Goal: Information Seeking & Learning: Check status

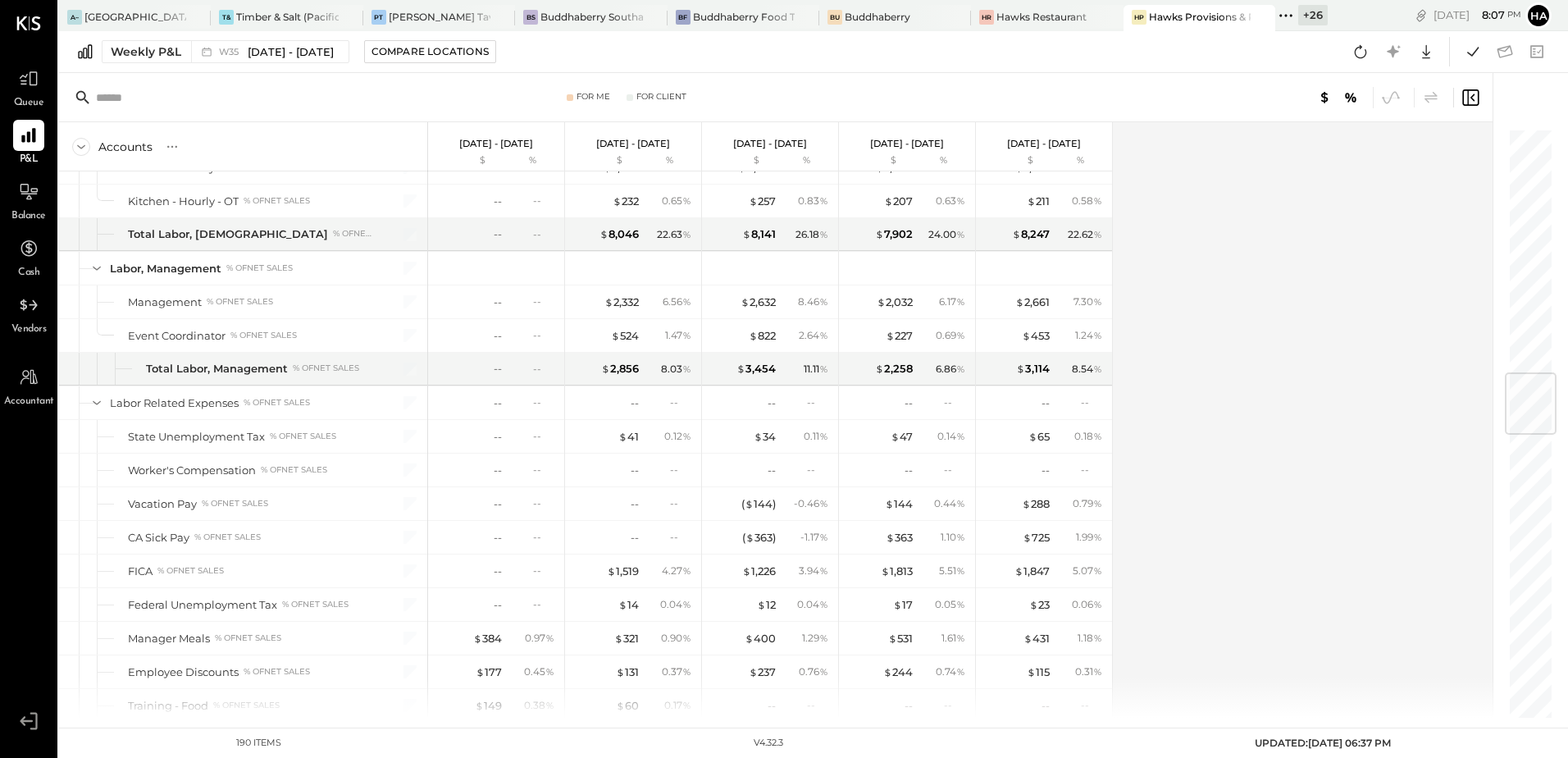
scroll to position [2133, 0]
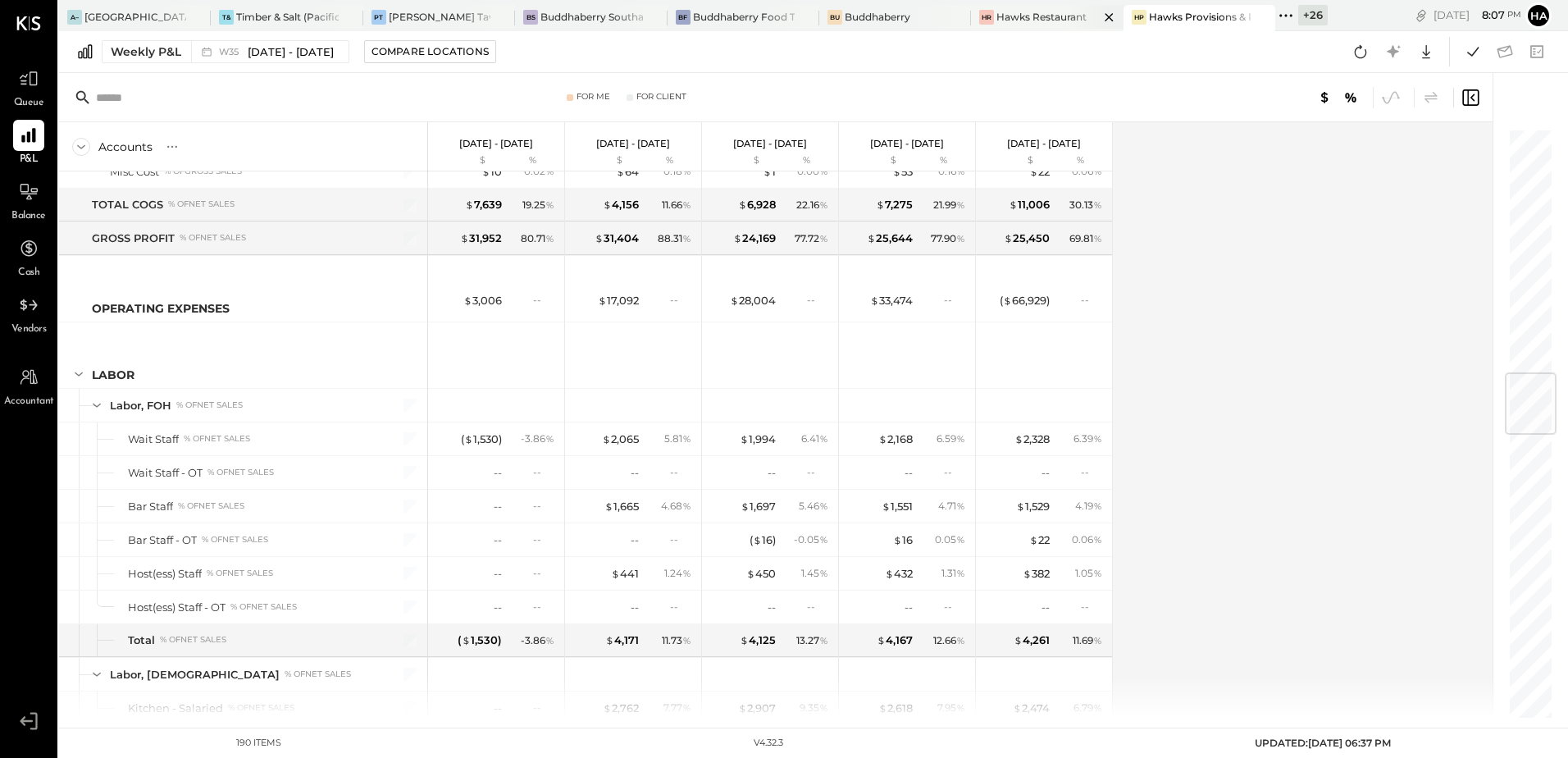
click at [1054, 23] on div "Hawks Restaurant" at bounding box center [1041, 16] width 90 height 14
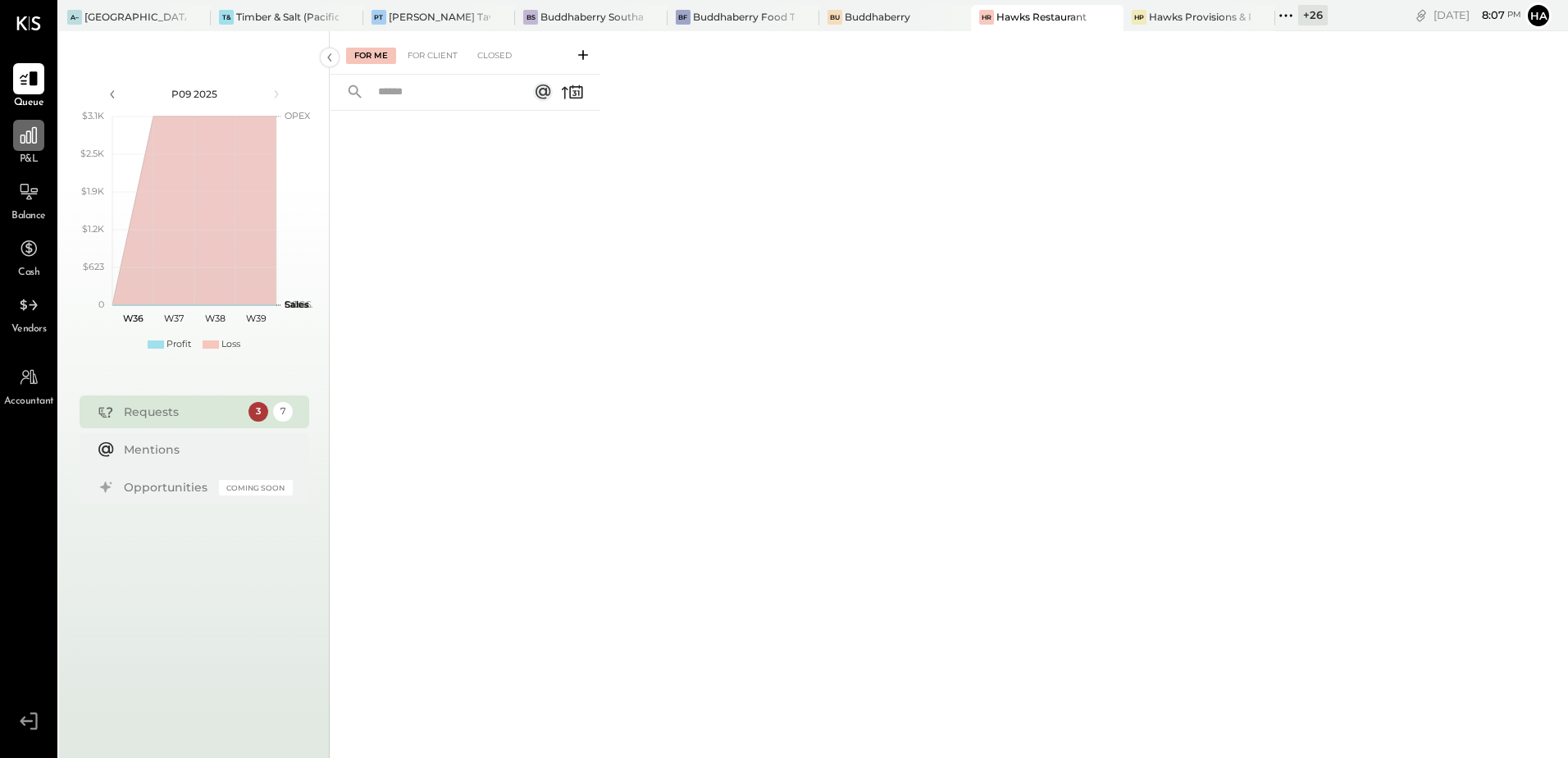
click at [26, 136] on icon at bounding box center [28, 135] width 16 height 16
